Goal: Information Seeking & Learning: Compare options

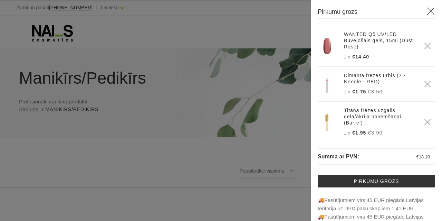
click at [376, 77] on link "Dimanta frēzes urbis (7 - Needle - RED)" at bounding box center [380, 78] width 72 height 12
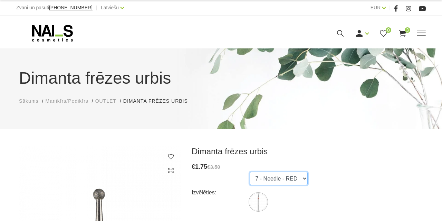
click at [250, 172] on select "7 - Needle - RED" at bounding box center [279, 178] width 58 height 13
click at [304, 180] on select "7 - Needle - RED" at bounding box center [279, 178] width 58 height 13
click at [99, 99] on span "OUTLET" at bounding box center [105, 101] width 21 height 6
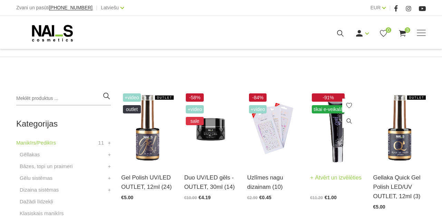
scroll to position [144, 0]
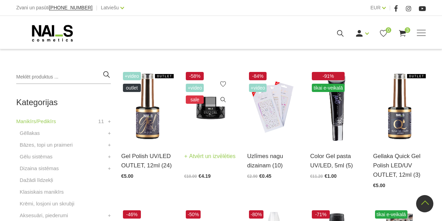
click at [208, 156] on link "Atvērt un izvēlēties" at bounding box center [209, 156] width 51 height 10
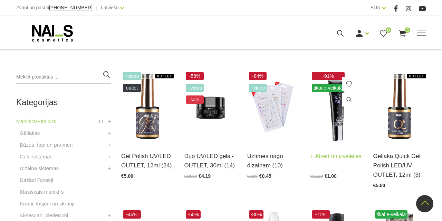
click at [339, 104] on img at bounding box center [336, 106] width 52 height 73
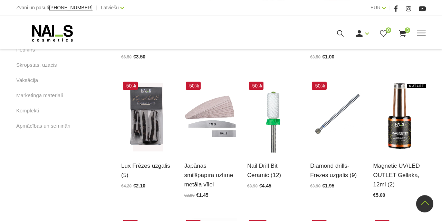
scroll to position [431, 0]
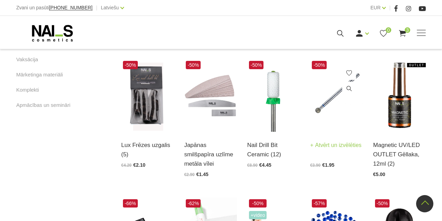
click at [334, 145] on link "Atvērt un izvēlēties" at bounding box center [335, 145] width 51 height 10
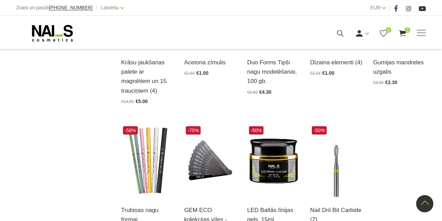
scroll to position [682, 0]
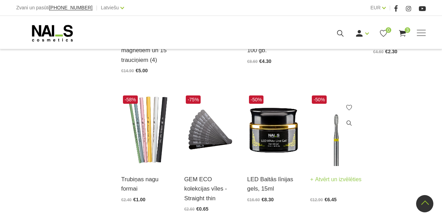
click at [331, 177] on link "Atvērt un izvēlēties" at bounding box center [335, 179] width 51 height 10
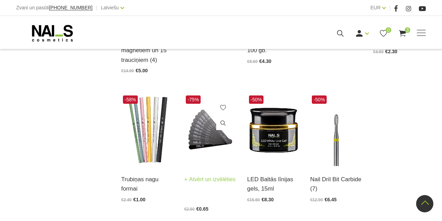
click at [205, 184] on link "Atvērt un izvēlēties" at bounding box center [209, 179] width 51 height 10
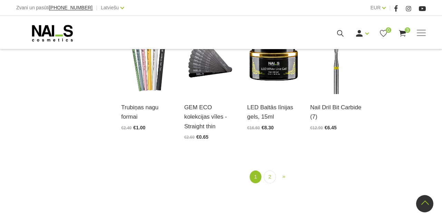
scroll to position [826, 0]
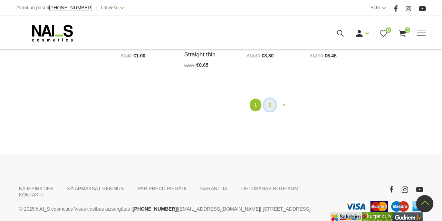
click at [272, 98] on link "2" at bounding box center [270, 104] width 12 height 13
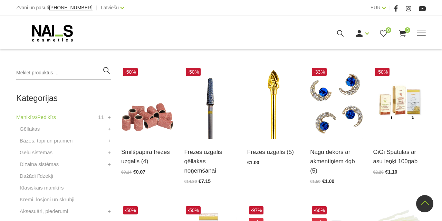
scroll to position [141, 0]
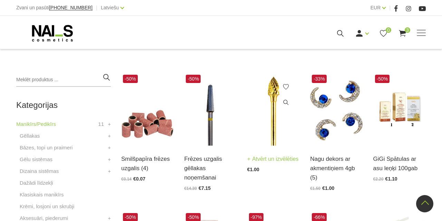
click at [262, 156] on link "Atvērt un izvēlēties" at bounding box center [272, 159] width 51 height 10
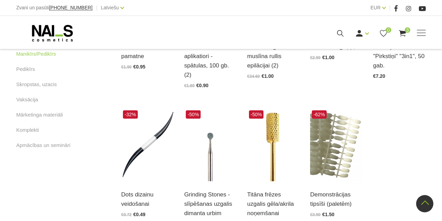
scroll to position [356, 0]
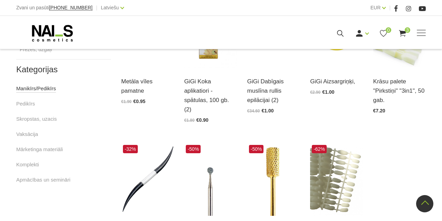
click at [38, 91] on link "Manikīrs/Pedikīrs" at bounding box center [36, 88] width 40 height 8
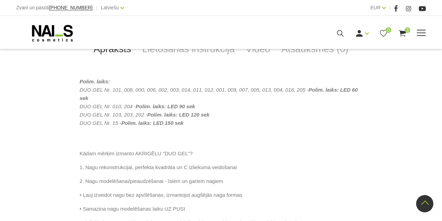
scroll to position [180, 0]
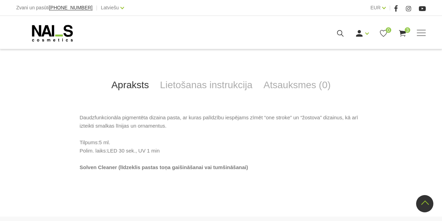
scroll to position [215, 0]
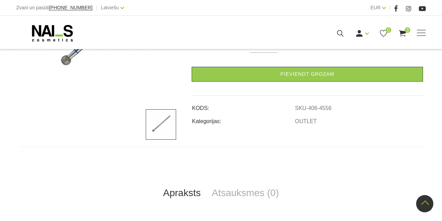
scroll to position [72, 0]
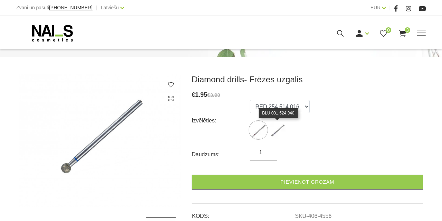
click at [284, 127] on img at bounding box center [277, 129] width 17 height 17
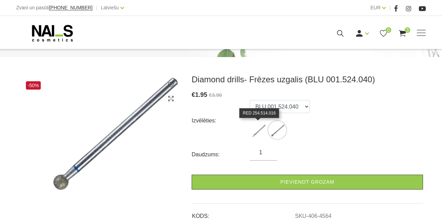
click at [263, 126] on img at bounding box center [258, 129] width 17 height 17
select select "4556"
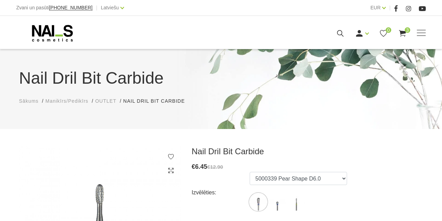
scroll to position [72, 0]
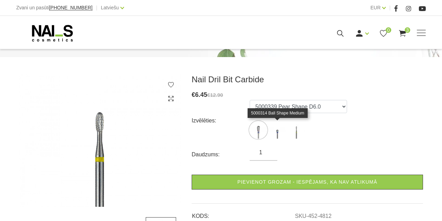
click at [278, 132] on img at bounding box center [277, 129] width 17 height 17
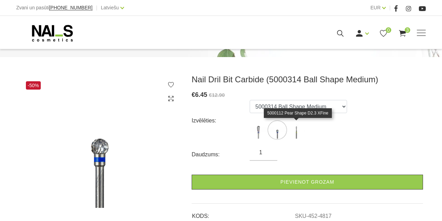
click at [295, 133] on img at bounding box center [296, 129] width 17 height 17
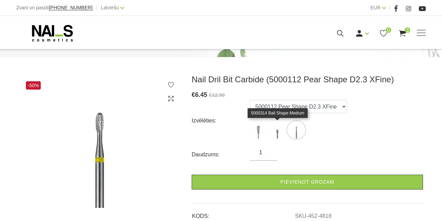
click at [277, 131] on img at bounding box center [277, 129] width 17 height 17
select select "4817"
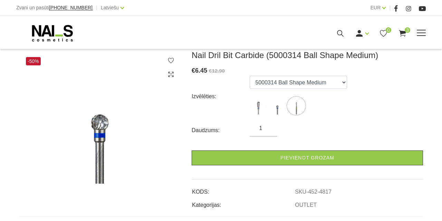
scroll to position [0, 0]
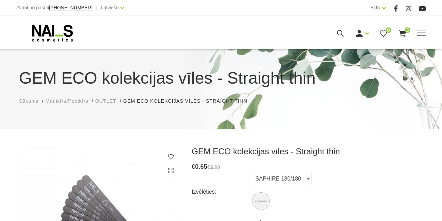
scroll to position [72, 0]
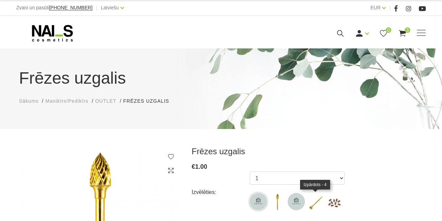
click at [318, 203] on img at bounding box center [315, 201] width 17 height 17
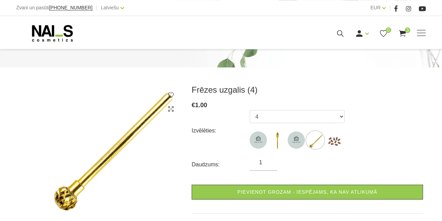
scroll to position [108, 0]
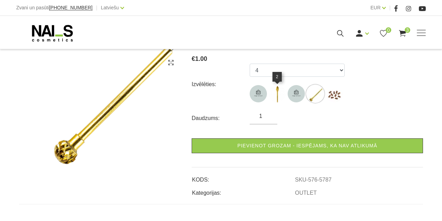
click at [277, 95] on img at bounding box center [277, 93] width 17 height 17
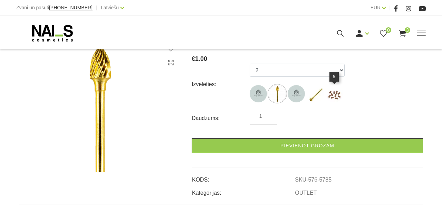
click at [330, 96] on img at bounding box center [334, 93] width 17 height 17
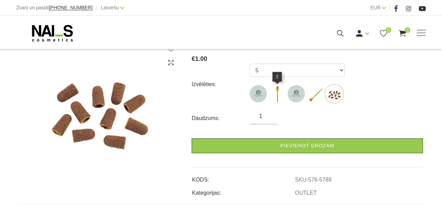
click at [276, 94] on img at bounding box center [277, 93] width 17 height 17
select select "5785"
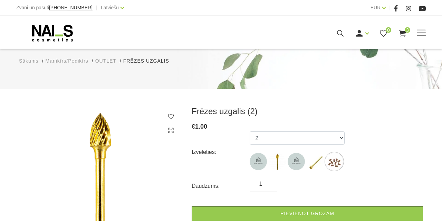
scroll to position [36, 0]
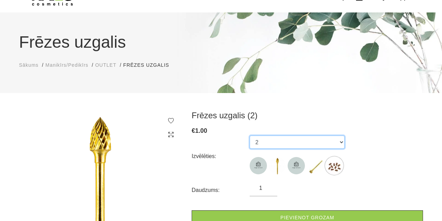
click at [250, 135] on select "1 2 3 4 5" at bounding box center [297, 141] width 95 height 13
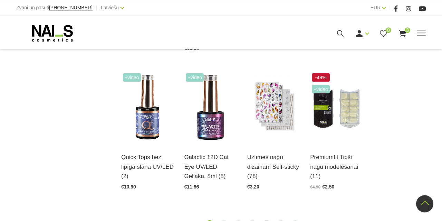
scroll to position [790, 0]
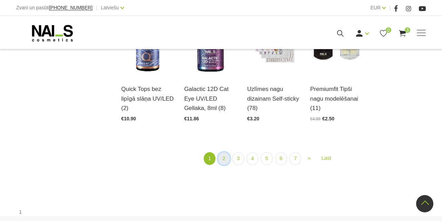
click at [225, 159] on link "2" at bounding box center [224, 158] width 12 height 13
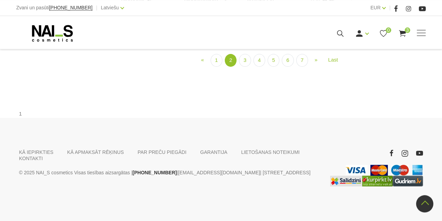
scroll to position [831, 0]
click at [247, 67] on link "3" at bounding box center [245, 60] width 12 height 13
click at [262, 67] on link "4" at bounding box center [259, 60] width 12 height 13
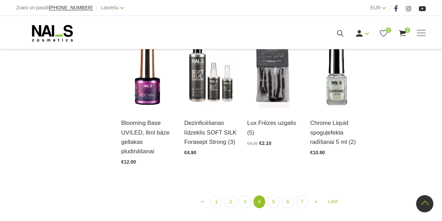
scroll to position [544, 0]
